Goal: Use online tool/utility: Use online tool/utility

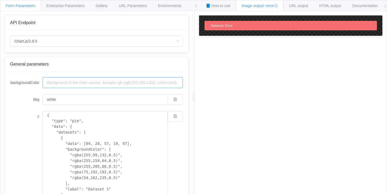
click at [117, 86] on input "backgroundColor" at bounding box center [113, 82] width 140 height 11
click at [112, 99] on input "white" at bounding box center [105, 99] width 125 height 11
click at [98, 39] on input "/chart.js/2.8.0" at bounding box center [96, 41] width 173 height 11
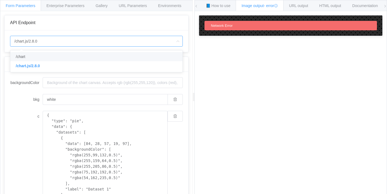
click at [93, 52] on ul "/chart /chart.js/2.8.0" at bounding box center [96, 62] width 172 height 22
click at [92, 56] on li "/chart" at bounding box center [96, 56] width 172 height 9
type input "/chart"
type input "20"
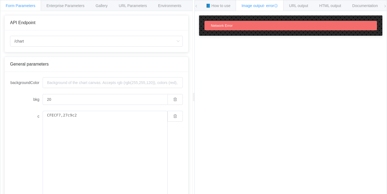
click at [92, 56] on div "API Endpoint /chart General parameters backgroundColor bkg 20 c CFECF7,27c9c2 c…" at bounding box center [96, 186] width 184 height 342
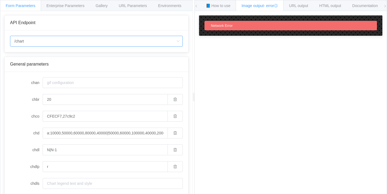
click at [89, 42] on input "/chart" at bounding box center [96, 41] width 173 height 11
click at [80, 68] on li "/chart.js/2.8.0" at bounding box center [96, 65] width 172 height 9
type input "/chart.js/2.8.0"
type input "white"
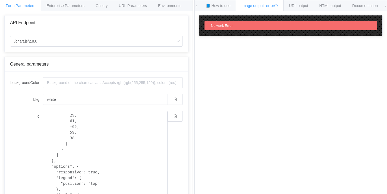
click at [278, 5] on icon at bounding box center [276, 6] width 4 height 4
click at [288, 5] on div "URL output" at bounding box center [298, 5] width 30 height 11
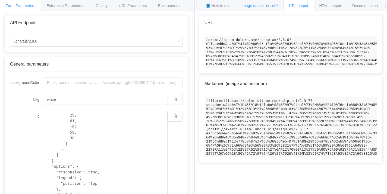
click at [275, 4] on span "- error" at bounding box center [271, 6] width 14 height 4
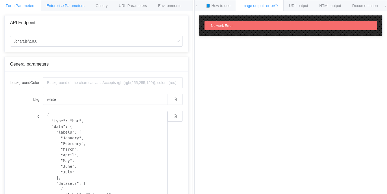
click at [84, 6] on span "Enterprise Parameters" at bounding box center [65, 6] width 38 height 4
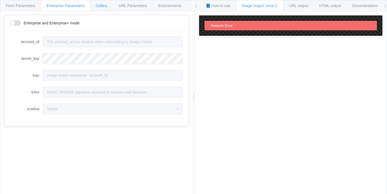
click at [113, 7] on div "Gallery" at bounding box center [101, 5] width 23 height 11
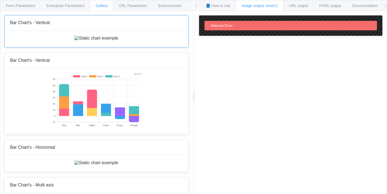
click at [74, 41] on img at bounding box center [96, 38] width 44 height 5
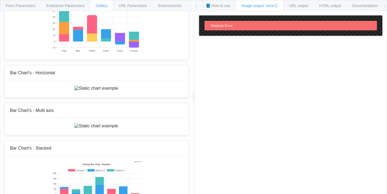
scroll to position [110, 0]
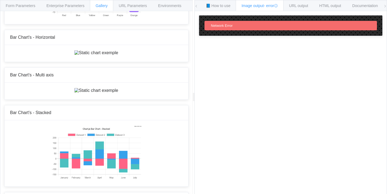
scroll to position [60, 0]
